Goal: Entertainment & Leisure: Consume media (video, audio)

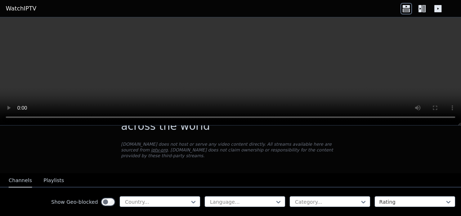
scroll to position [139, 0]
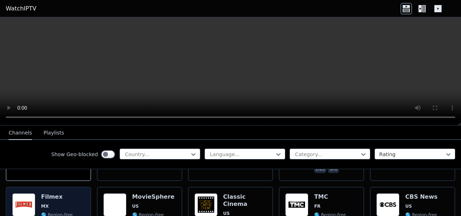
click at [66, 193] on h6 "Filmex" at bounding box center [57, 196] width 32 height 7
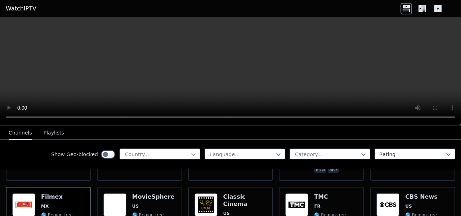
click at [191, 154] on icon at bounding box center [193, 154] width 4 height 3
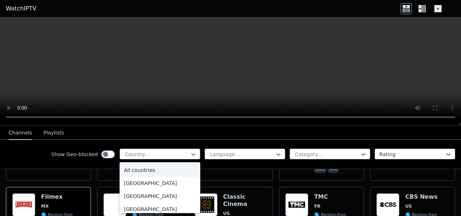
click at [157, 169] on div "All countries" at bounding box center [159, 169] width 81 height 13
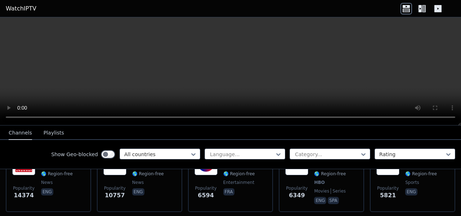
scroll to position [144, 0]
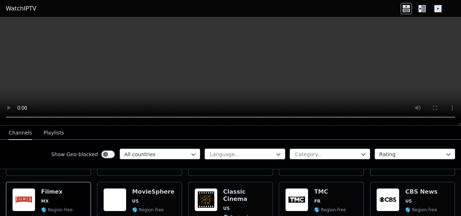
click at [267, 155] on div at bounding box center [242, 153] width 66 height 7
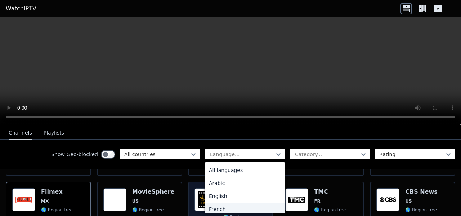
click at [222, 206] on div "French" at bounding box center [244, 208] width 81 height 13
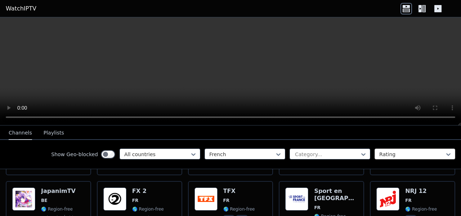
scroll to position [144, 0]
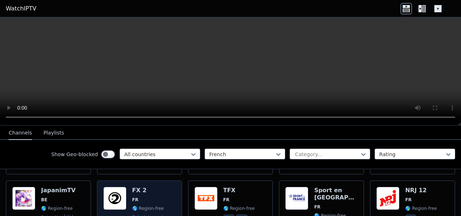
click at [143, 197] on span "FR" at bounding box center [151, 200] width 39 height 6
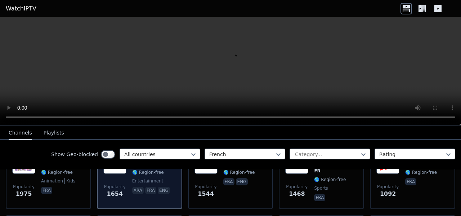
scroll to position [216, 0]
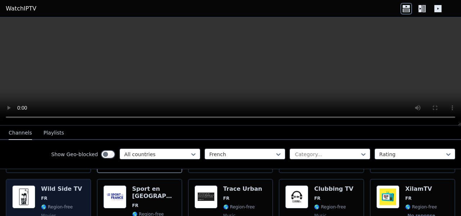
click at [61, 196] on div "Wild Side TV FR 🌎 Region-free movies fra" at bounding box center [61, 211] width 41 height 53
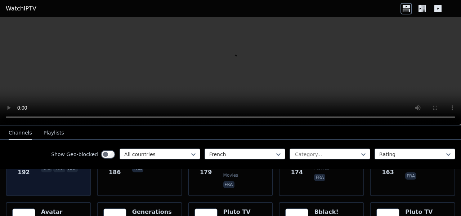
scroll to position [864, 0]
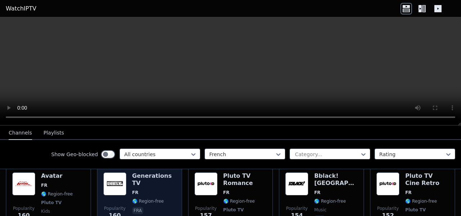
click at [134, 198] on span "🌎 Region-free" at bounding box center [148, 201] width 32 height 6
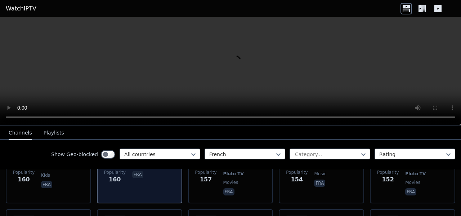
scroll to position [936, 0]
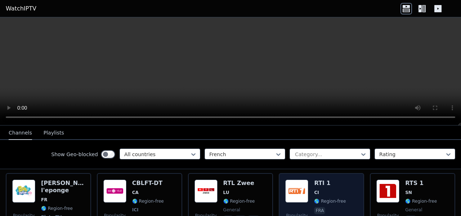
click at [328, 189] on span "CI" at bounding box center [330, 192] width 32 height 6
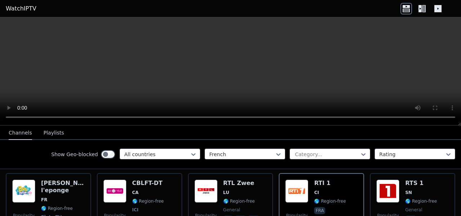
click at [420, 5] on icon at bounding box center [419, 8] width 3 height 7
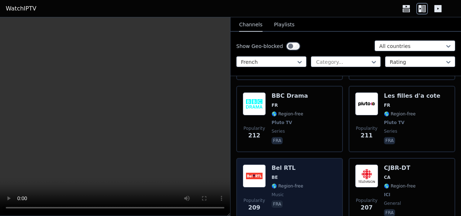
scroll to position [1332, 0]
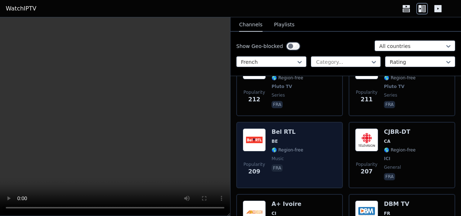
click at [321, 134] on div "Popularity 209 Bel RTL BE 🌎 Region-free music fra" at bounding box center [290, 154] width 94 height 53
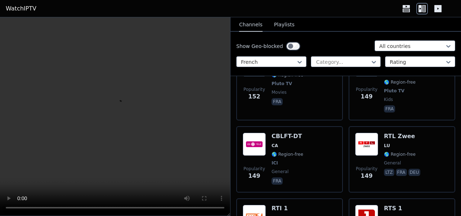
scroll to position [2087, 0]
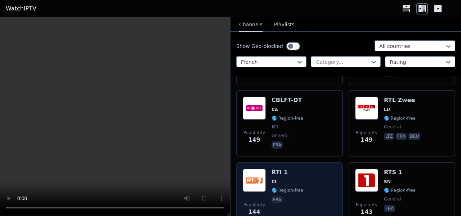
click at [320, 168] on div "Popularity 144 RTI 1 CI 🌎 Region-free fra" at bounding box center [290, 194] width 94 height 52
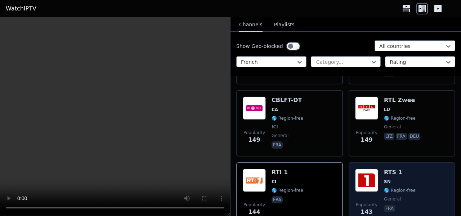
click at [380, 168] on div "Popularity 143 RTS 1 SN 🌎 Region-free general fra" at bounding box center [402, 194] width 94 height 52
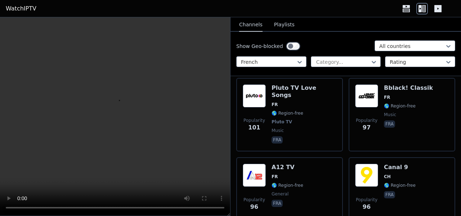
scroll to position [2987, 0]
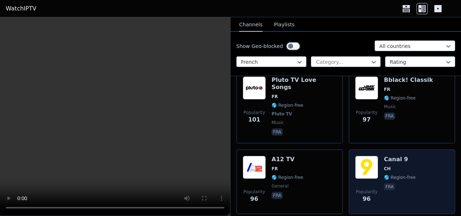
click at [374, 184] on span "Popularity 96" at bounding box center [366, 195] width 23 height 23
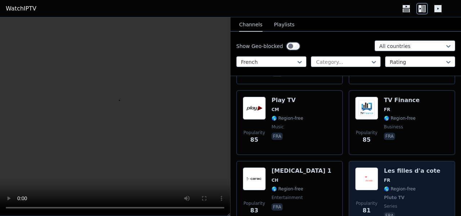
scroll to position [3311, 0]
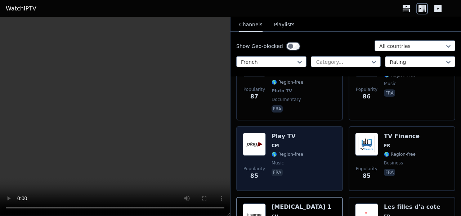
click at [311, 132] on div "Popularity 85 Play TV CM 🌎 Region-free music fra" at bounding box center [290, 158] width 94 height 52
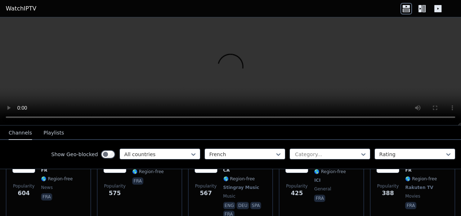
scroll to position [324, 0]
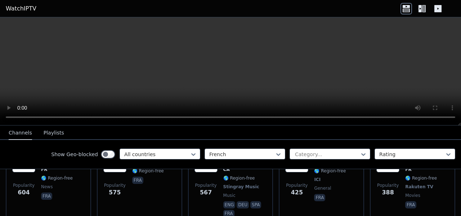
click at [425, 6] on icon at bounding box center [424, 8] width 4 height 7
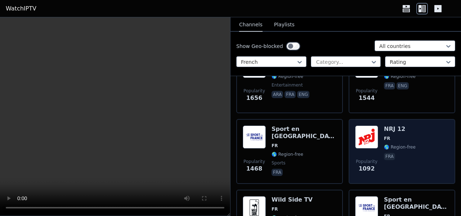
scroll to position [360, 0]
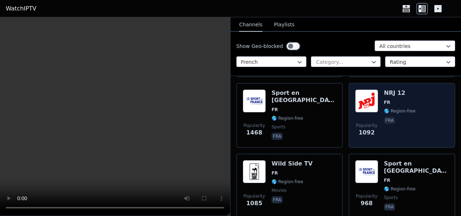
click at [386, 126] on div "NRJ 12 FR 🌎 Region-free fra" at bounding box center [400, 115] width 32 height 52
